Goal: Complete application form: Complete application form

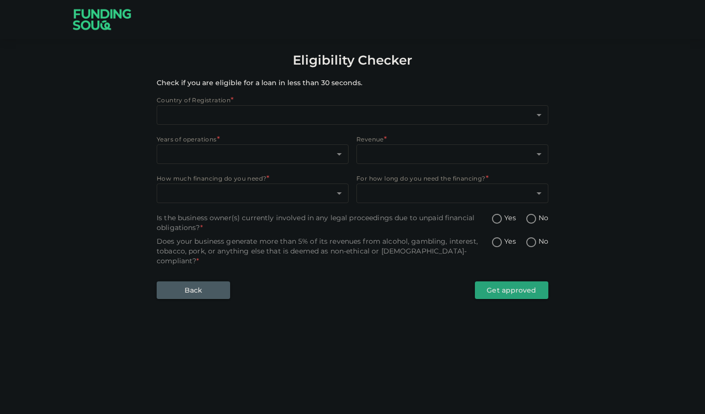
type input "1"
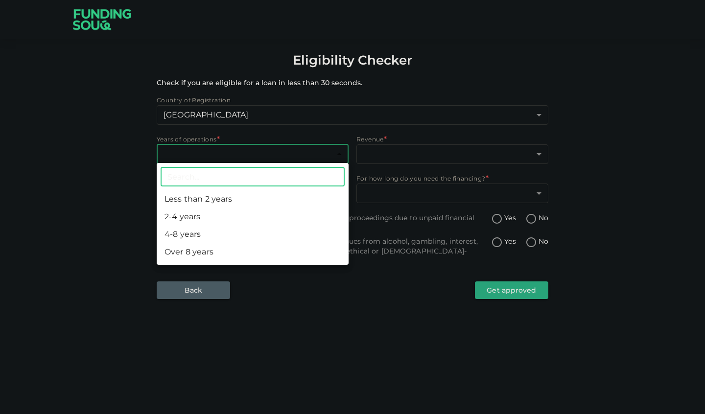
click at [275, 156] on body "Eligibility Checker Check if you are eligible for a loan in less than 30 second…" at bounding box center [352, 207] width 705 height 414
click at [219, 217] on li "2-4 years" at bounding box center [253, 217] width 192 height 18
type input "2"
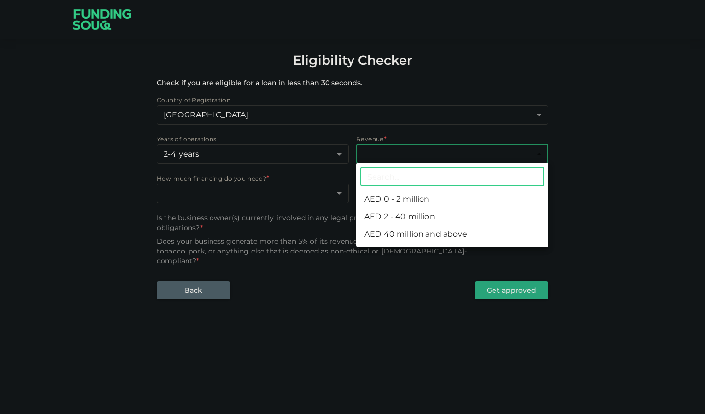
click at [386, 149] on body "Eligibility Checker Check if you are eligible for a loan in less than 30 second…" at bounding box center [352, 207] width 705 height 414
click at [397, 201] on li "AED 0 - 2 million" at bounding box center [452, 199] width 192 height 18
type input "1"
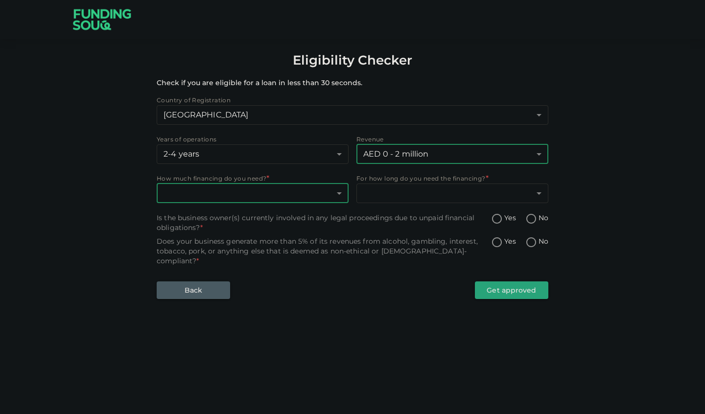
click at [308, 199] on body "Eligibility Checker Check if you are eligible for a loan in less than 30 second…" at bounding box center [352, 207] width 705 height 414
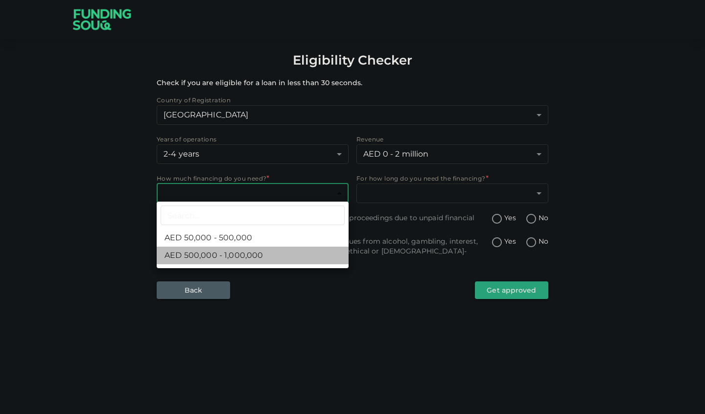
click at [277, 255] on li "AED 500,000 - 1,000,000" at bounding box center [253, 256] width 192 height 18
type input "2"
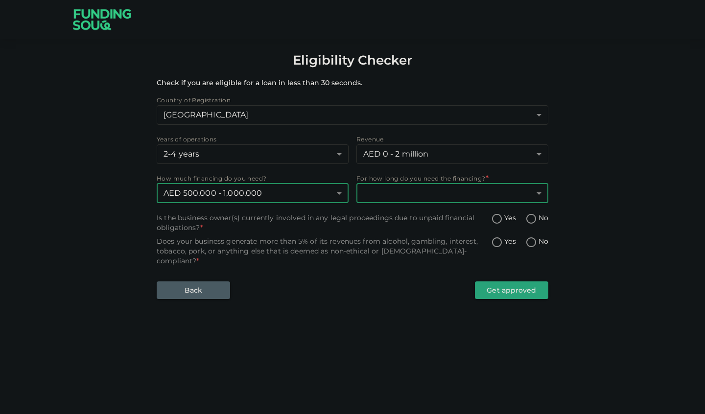
click at [388, 199] on body "Eligibility Checker Check if you are eligible for a loan in less than 30 second…" at bounding box center [352, 207] width 705 height 414
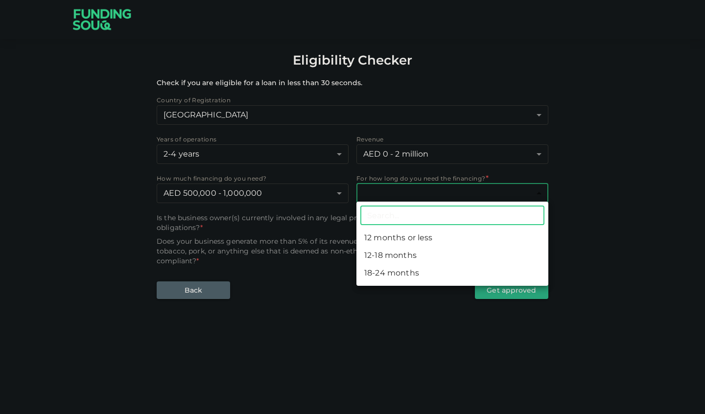
click at [407, 253] on li "12-18 months" at bounding box center [452, 256] width 192 height 18
type input "2"
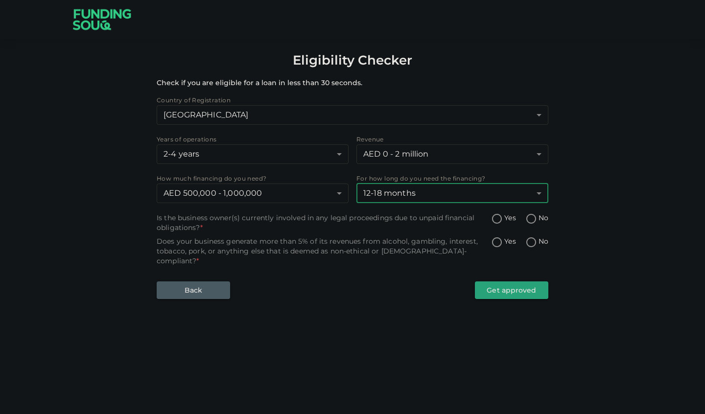
click at [502, 215] on input "Yes" at bounding box center [497, 219] width 15 height 13
radio input "true"
click at [540, 217] on span "No" at bounding box center [543, 218] width 10 height 10
click at [538, 217] on input "No" at bounding box center [531, 219] width 15 height 13
radio input "true"
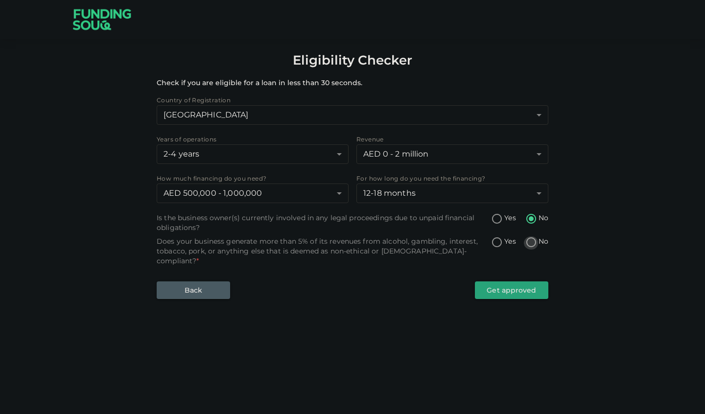
click at [534, 243] on input "No" at bounding box center [531, 242] width 15 height 13
radio input "true"
click at [523, 283] on button "Get approved" at bounding box center [511, 290] width 73 height 18
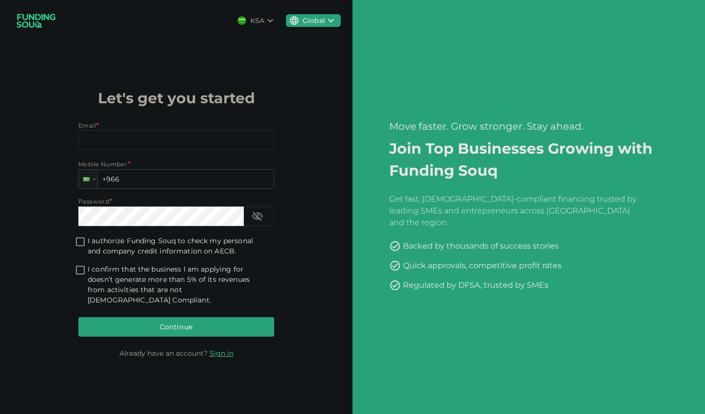
click at [269, 22] on icon at bounding box center [270, 21] width 12 height 12
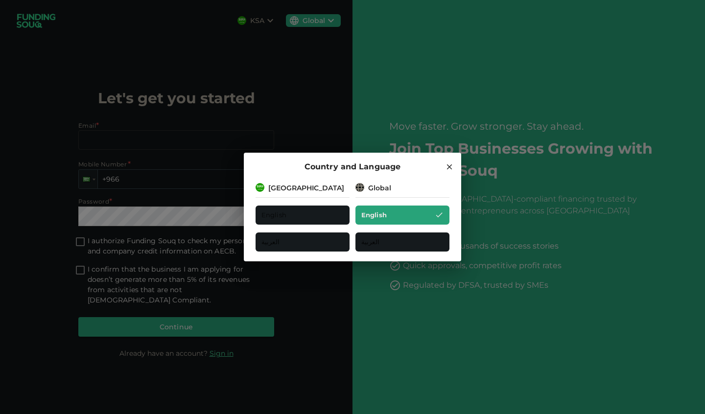
click at [450, 166] on icon at bounding box center [449, 167] width 9 height 9
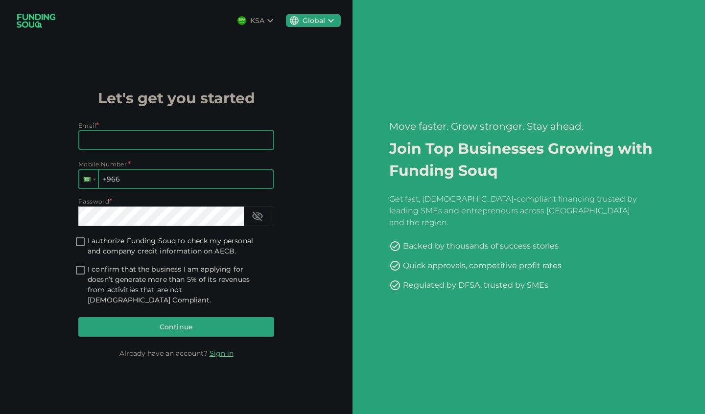
click at [94, 182] on div at bounding box center [88, 179] width 19 height 18
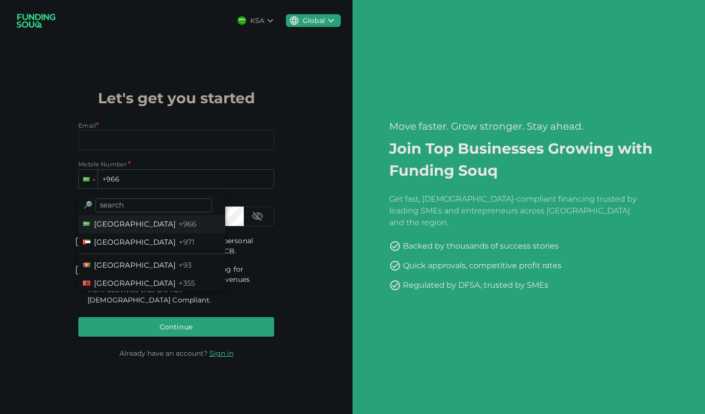
click at [130, 247] on span "United Arab Emirates" at bounding box center [135, 241] width 82 height 9
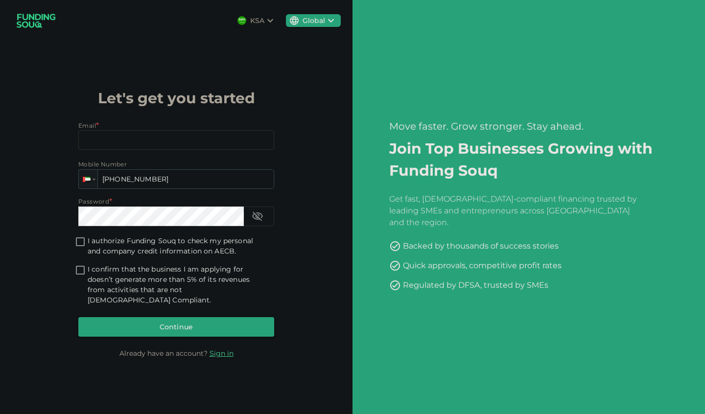
type input "+971 567 693 634"
click at [420, 33] on div "Move faster. Grow stronger. Stay ahead. Join Top Businesses Growing with Fundin…" at bounding box center [528, 207] width 352 height 414
click at [223, 147] on input "Email" at bounding box center [170, 140] width 185 height 20
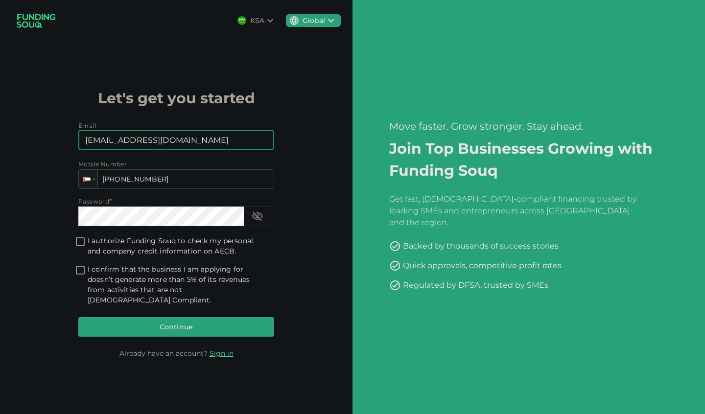
type input "founder@sugary.ae"
click at [165, 234] on div "Email Email founder@sugary.ae Email Mobile Number Phone +971 567 693 634 Passwo…" at bounding box center [176, 231] width 196 height 220
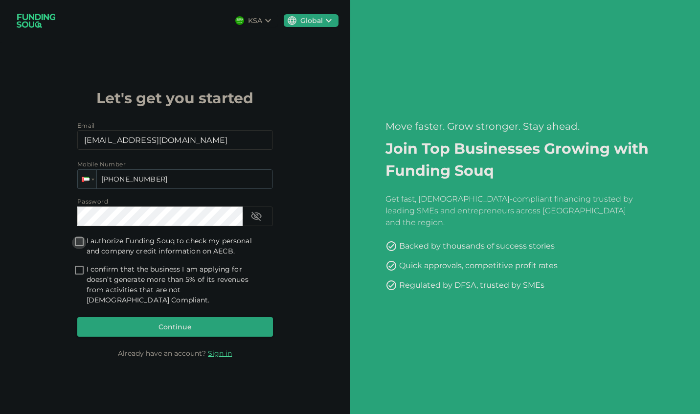
click at [77, 249] on input "I authorize Funding Souq to check my personal and company credit information on…" at bounding box center [79, 242] width 15 height 13
checkbox input "true"
drag, startPoint x: 80, startPoint y: 274, endPoint x: 85, endPoint y: 276, distance: 5.3
click at [81, 273] on input "I confirm that the business I am applying for doesn’t generate more than 5% of …" at bounding box center [79, 270] width 15 height 13
checkbox input "true"
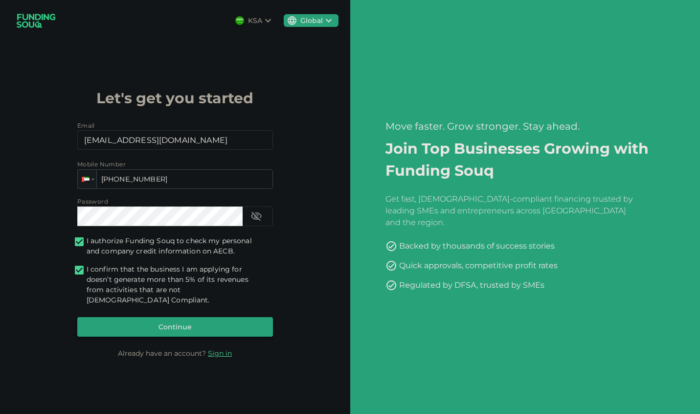
click at [164, 323] on button "Continue" at bounding box center [175, 327] width 196 height 20
